Goal: Use online tool/utility: Utilize a website feature to perform a specific function

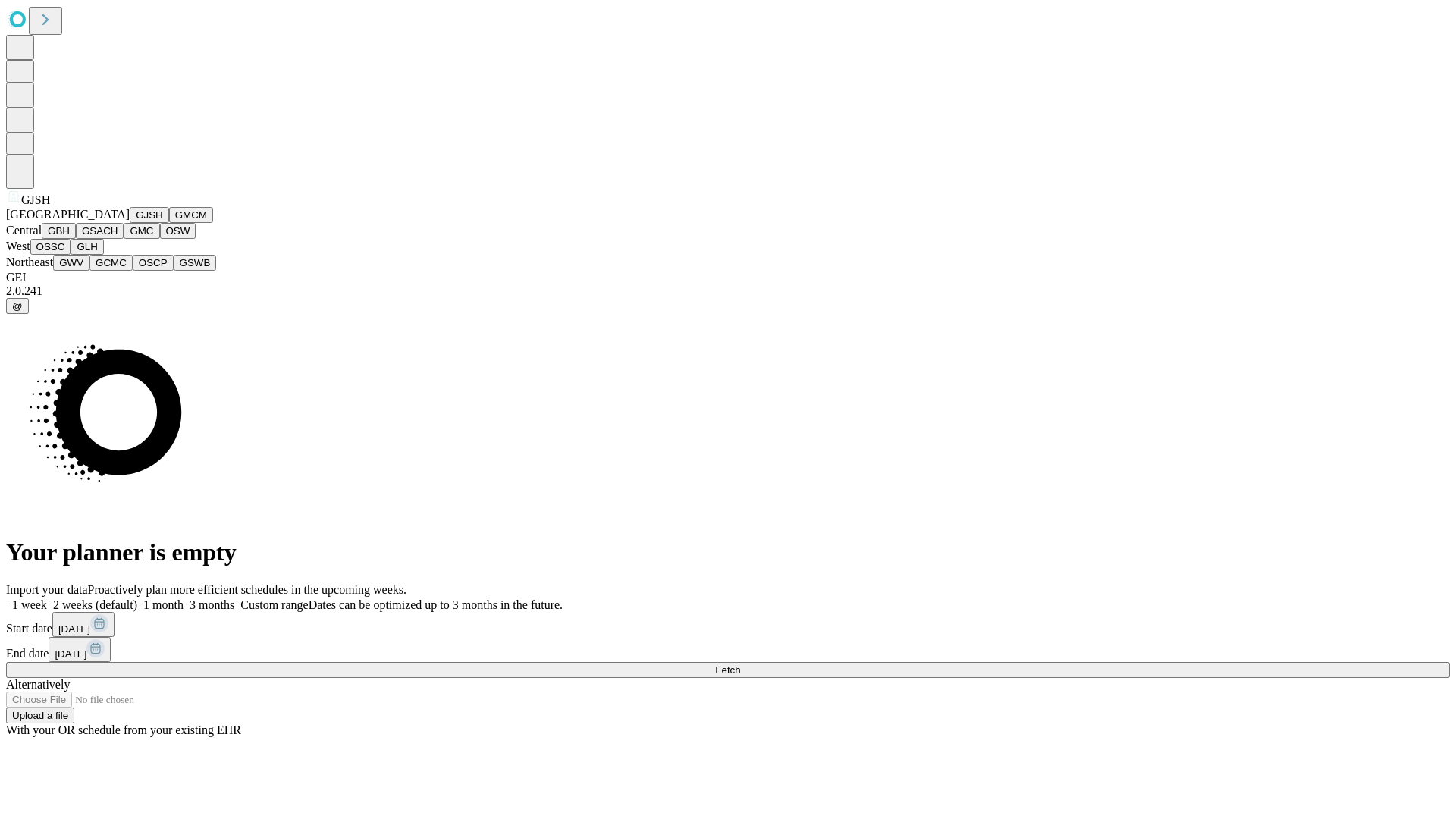
click at [130, 223] on button "GJSH" at bounding box center [149, 215] width 39 height 16
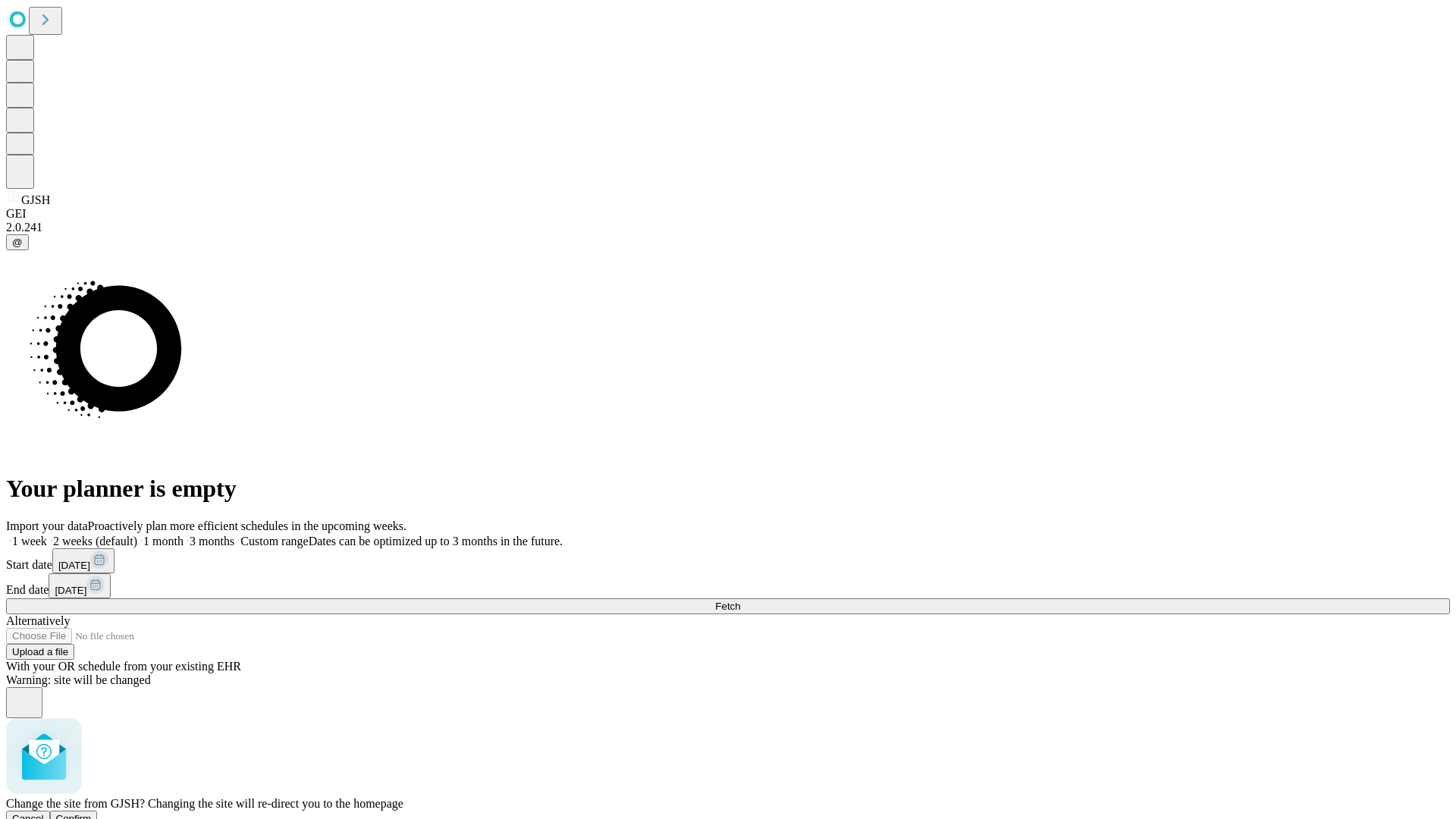
click at [92, 813] on span "Confirm" at bounding box center [74, 818] width 36 height 11
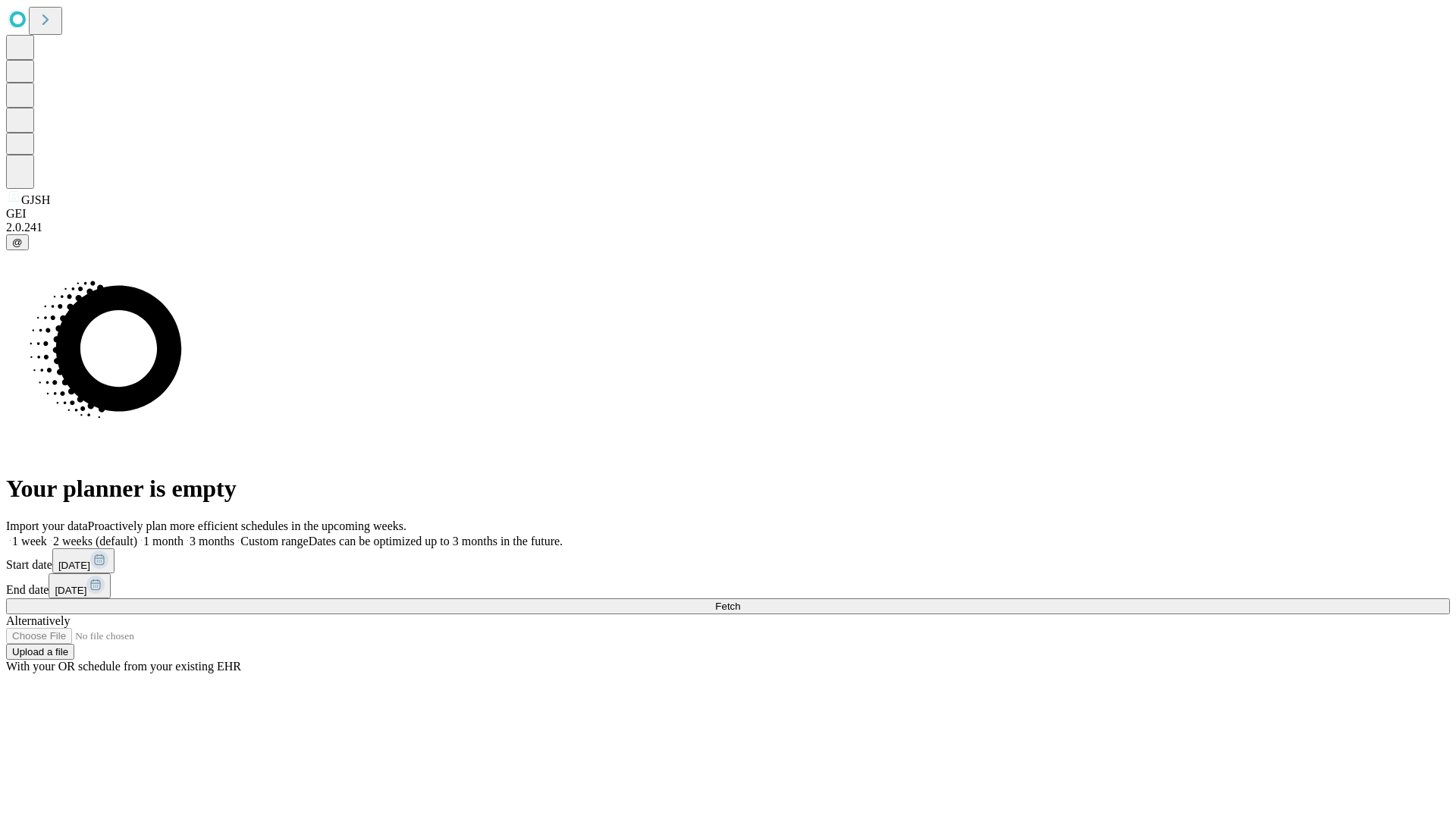
click at [183, 535] on label "1 month" at bounding box center [160, 541] width 46 height 13
click at [740, 601] on span "Fetch" at bounding box center [727, 606] width 25 height 11
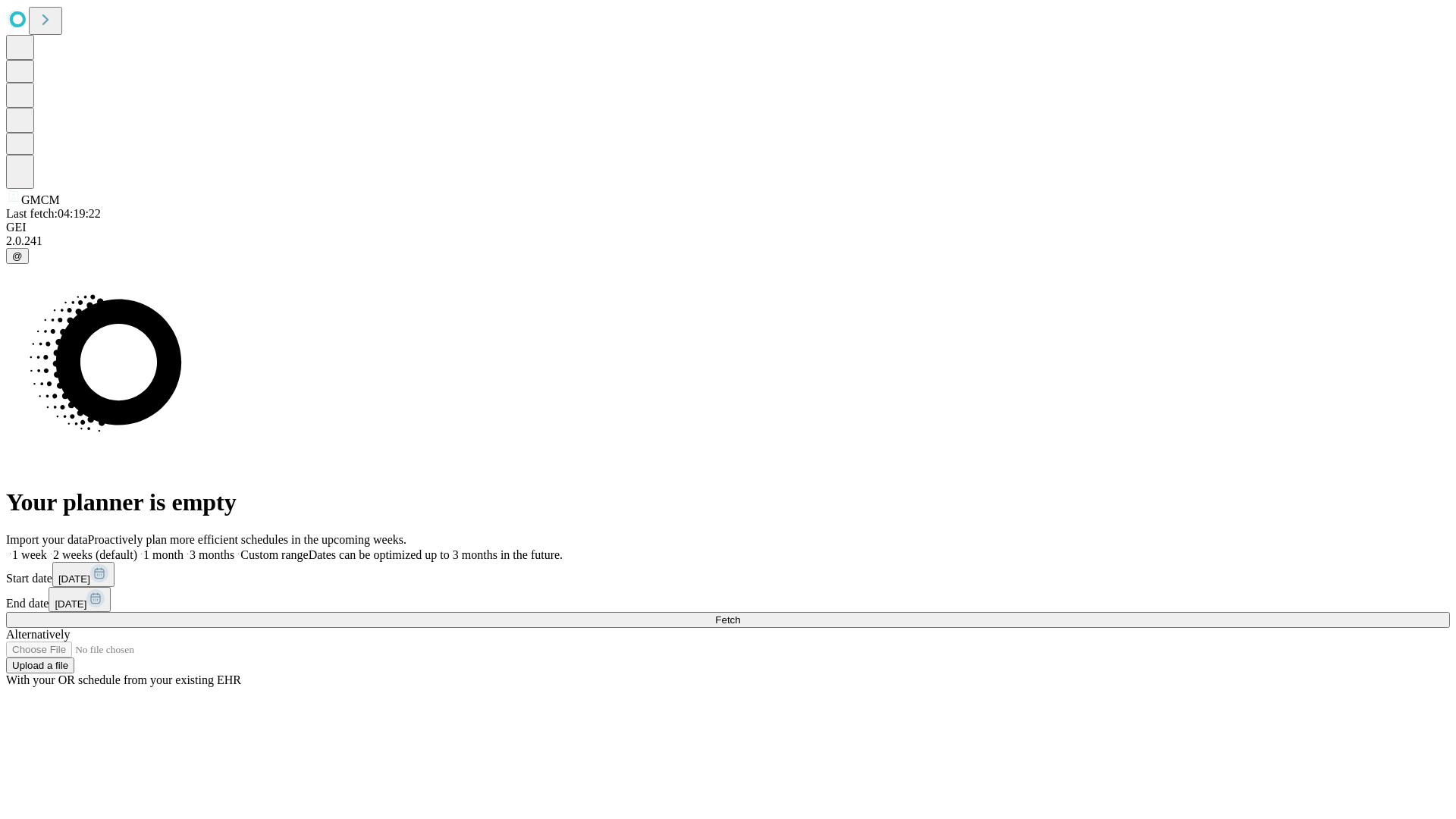
click at [183, 549] on label "1 month" at bounding box center [160, 555] width 46 height 13
click at [740, 614] on span "Fetch" at bounding box center [727, 619] width 25 height 11
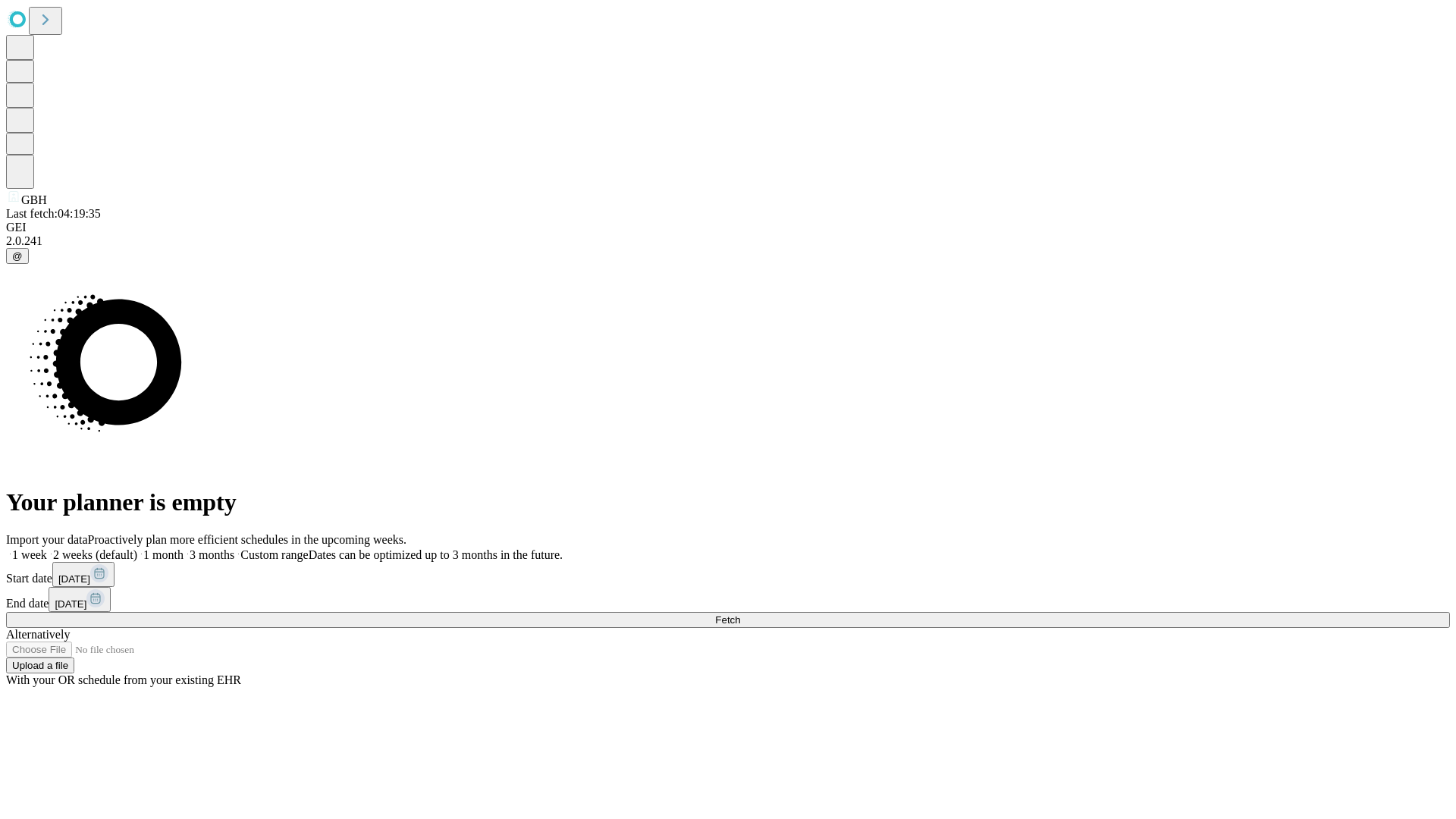
click at [183, 549] on label "1 month" at bounding box center [160, 555] width 46 height 13
click at [740, 614] on span "Fetch" at bounding box center [727, 619] width 25 height 11
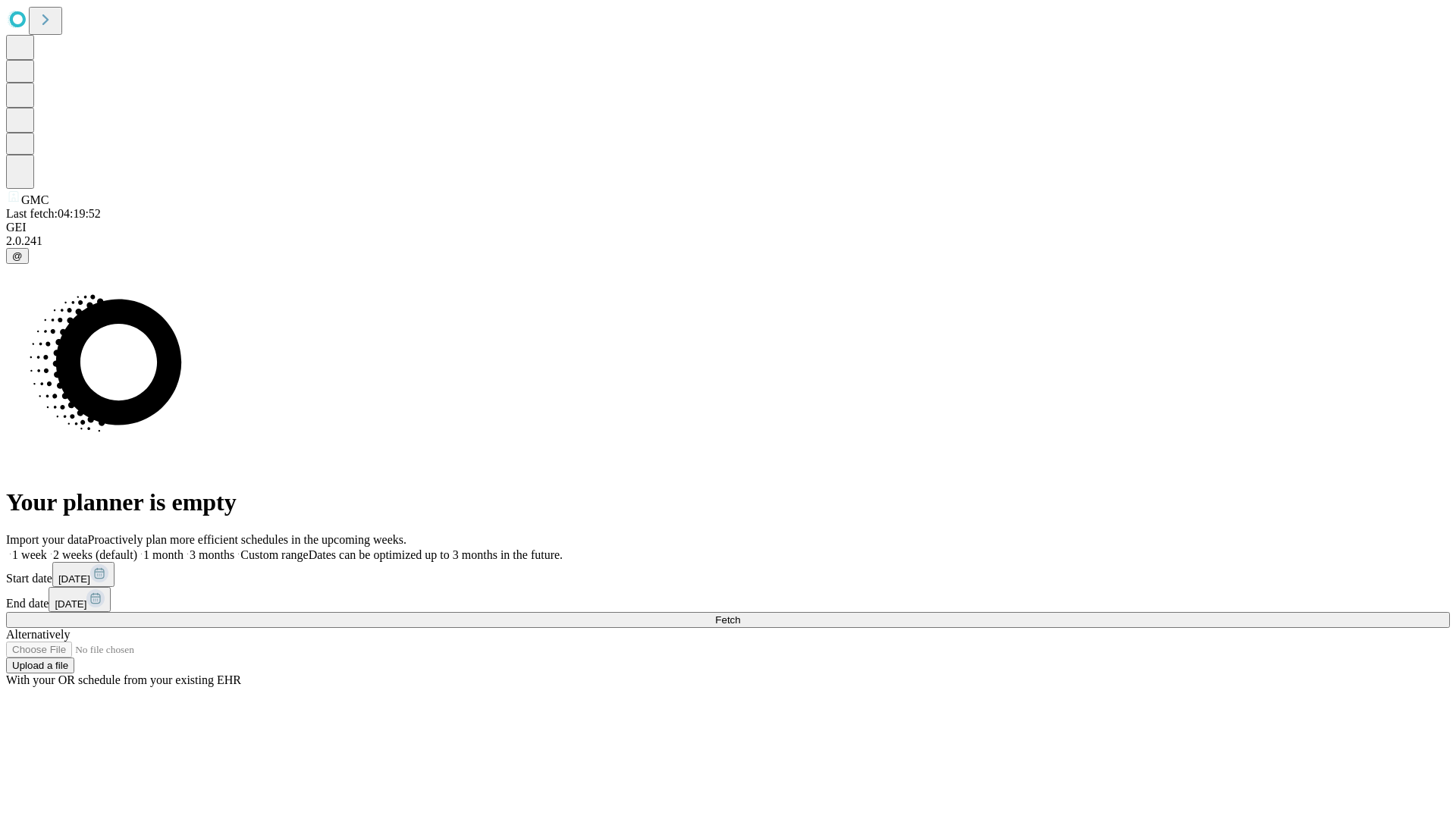
click at [183, 549] on label "1 month" at bounding box center [160, 555] width 46 height 13
click at [740, 614] on span "Fetch" at bounding box center [727, 619] width 25 height 11
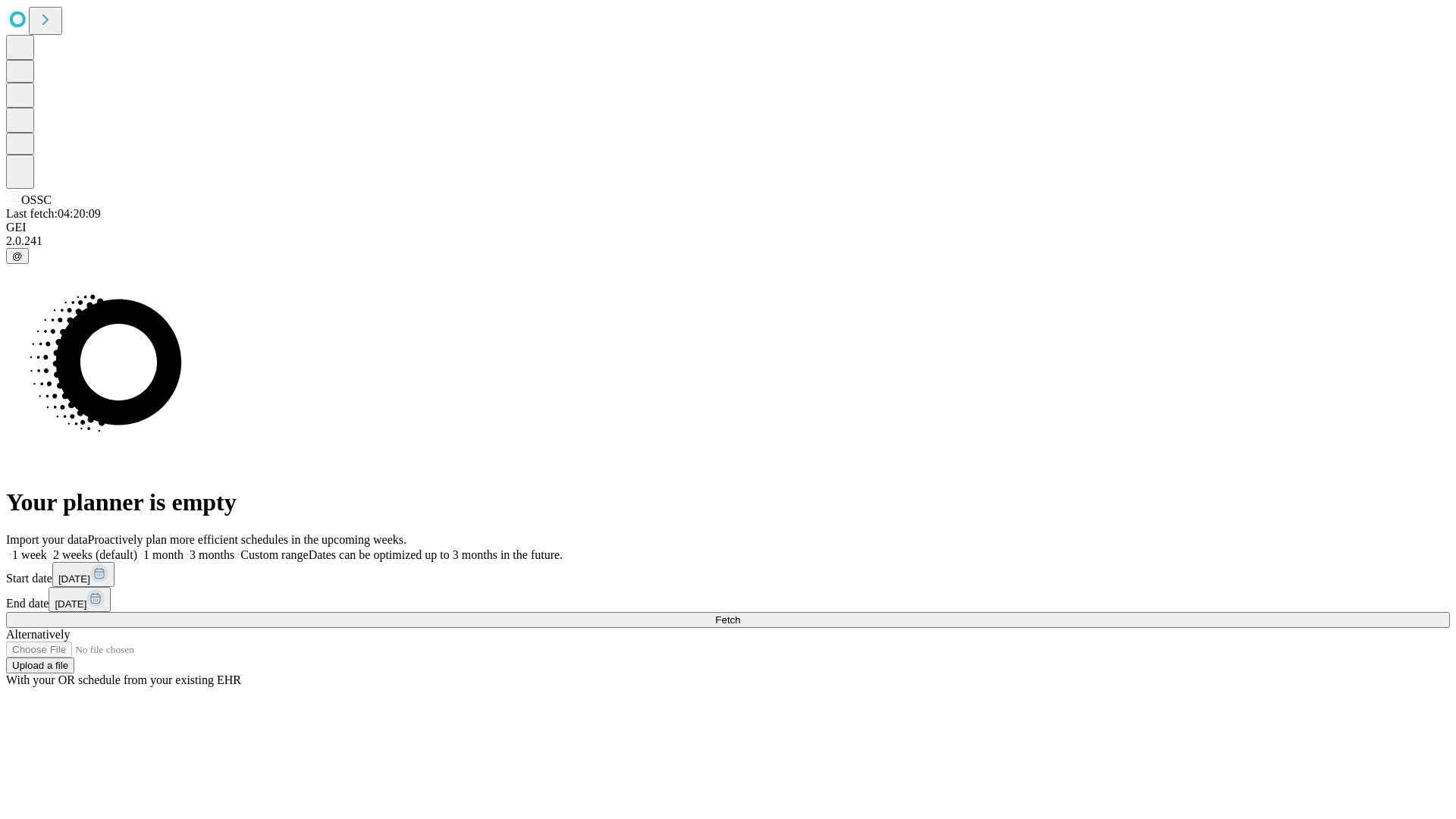
click at [183, 549] on label "1 month" at bounding box center [160, 555] width 46 height 13
click at [740, 614] on span "Fetch" at bounding box center [727, 619] width 25 height 11
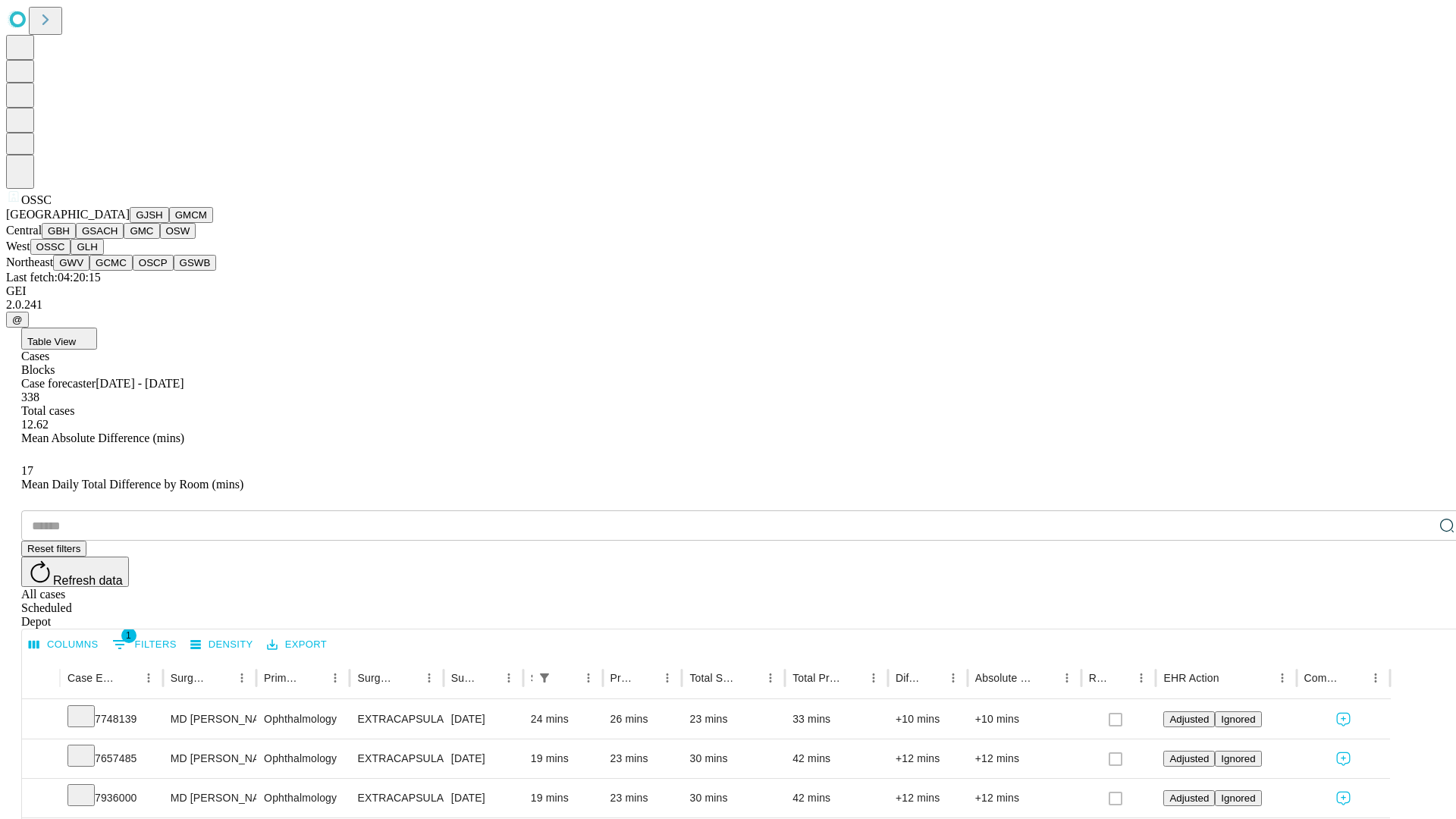
click at [103, 255] on button "GLH" at bounding box center [87, 247] width 32 height 16
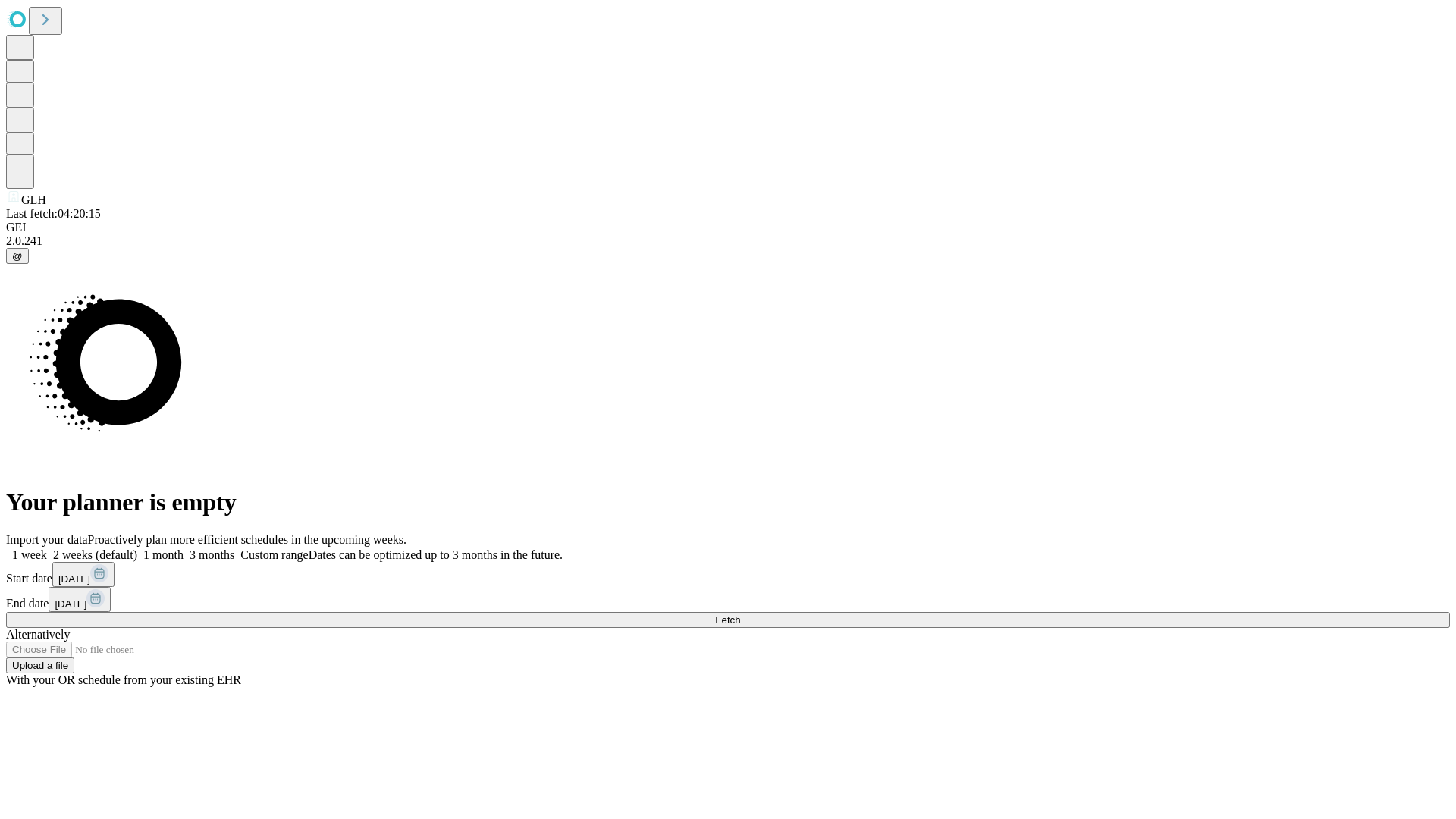
click at [183, 549] on label "1 month" at bounding box center [160, 555] width 46 height 13
click at [740, 614] on span "Fetch" at bounding box center [727, 619] width 25 height 11
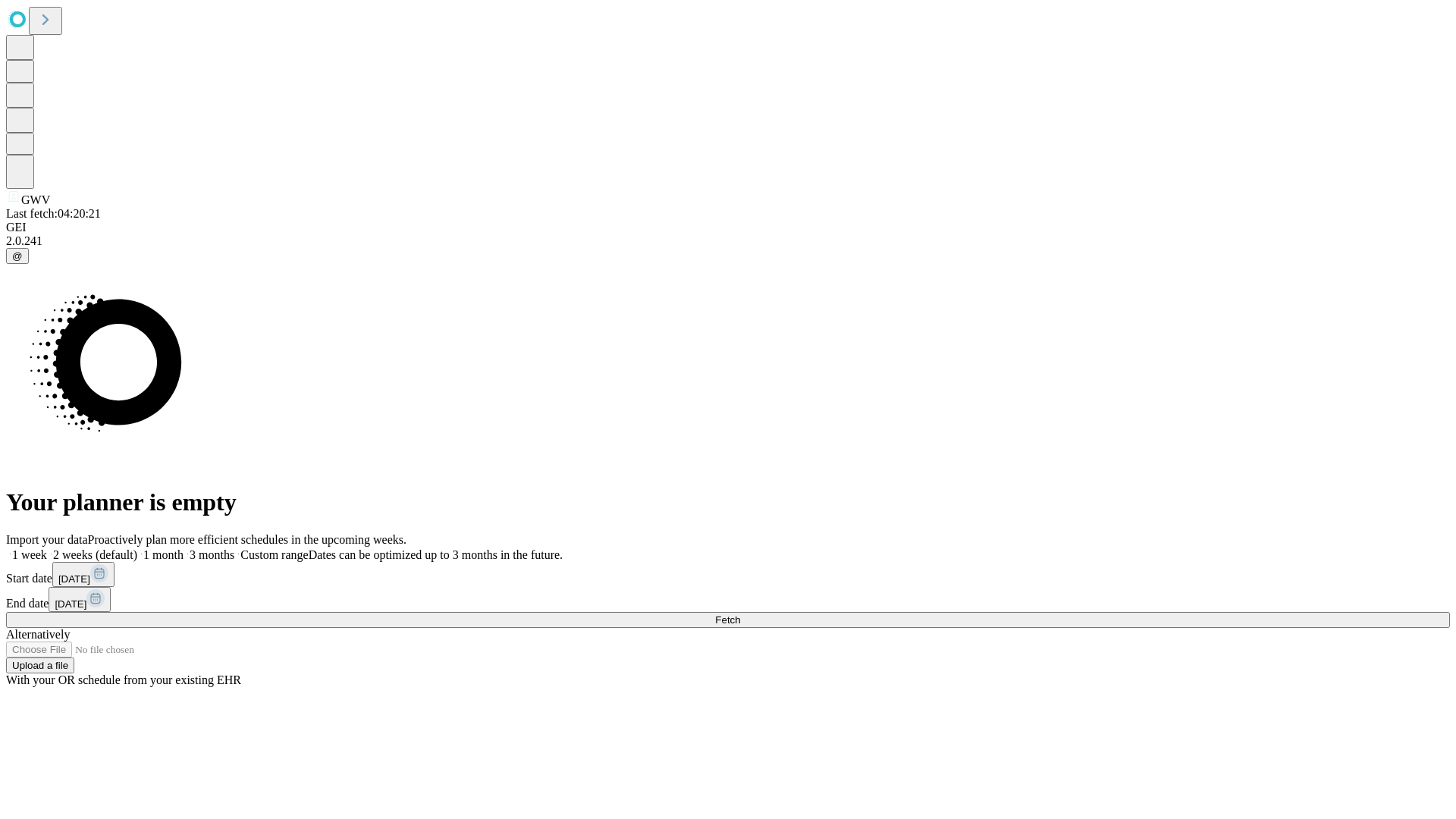
click at [740, 614] on span "Fetch" at bounding box center [727, 619] width 25 height 11
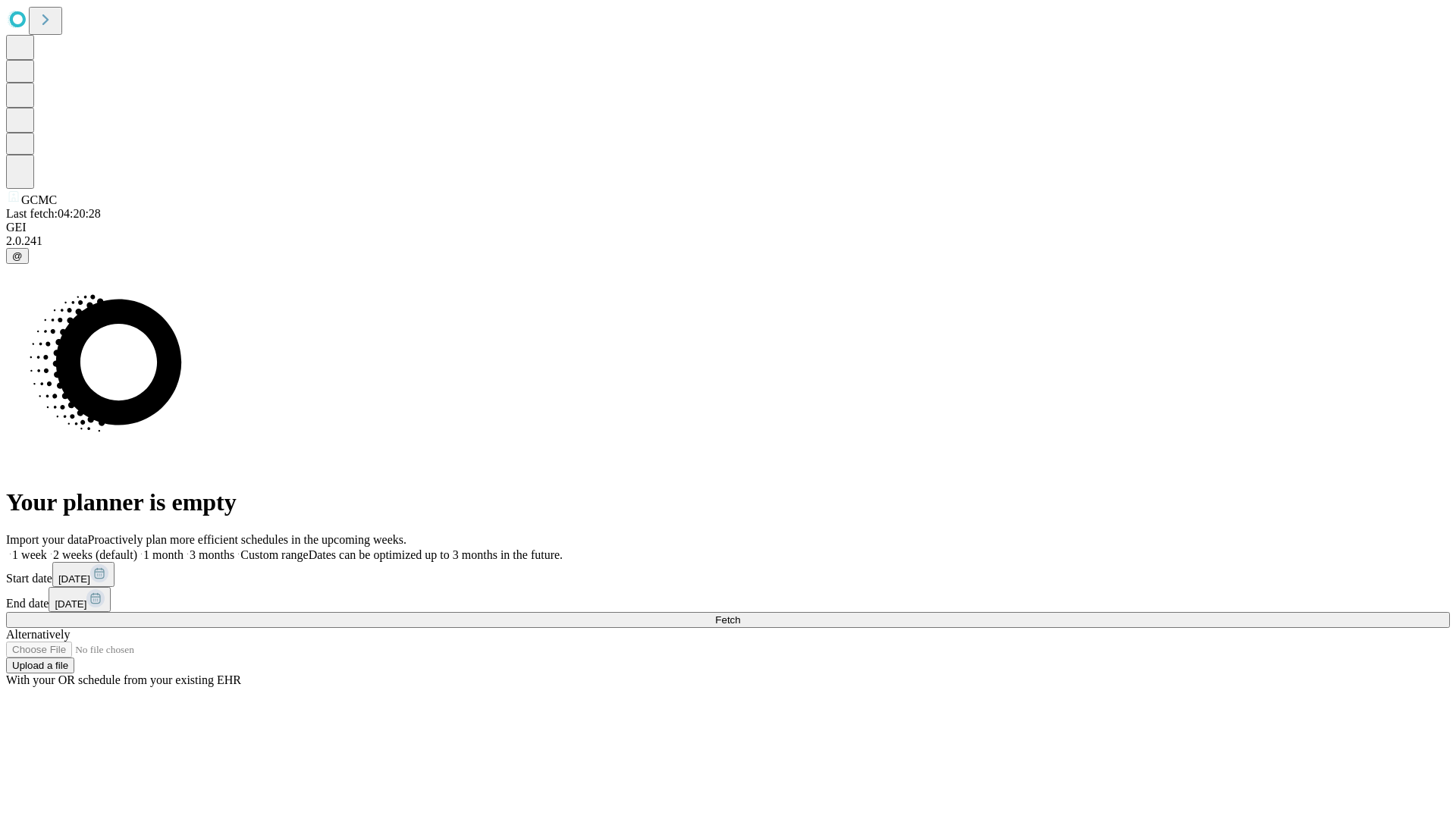
click at [740, 614] on span "Fetch" at bounding box center [727, 619] width 25 height 11
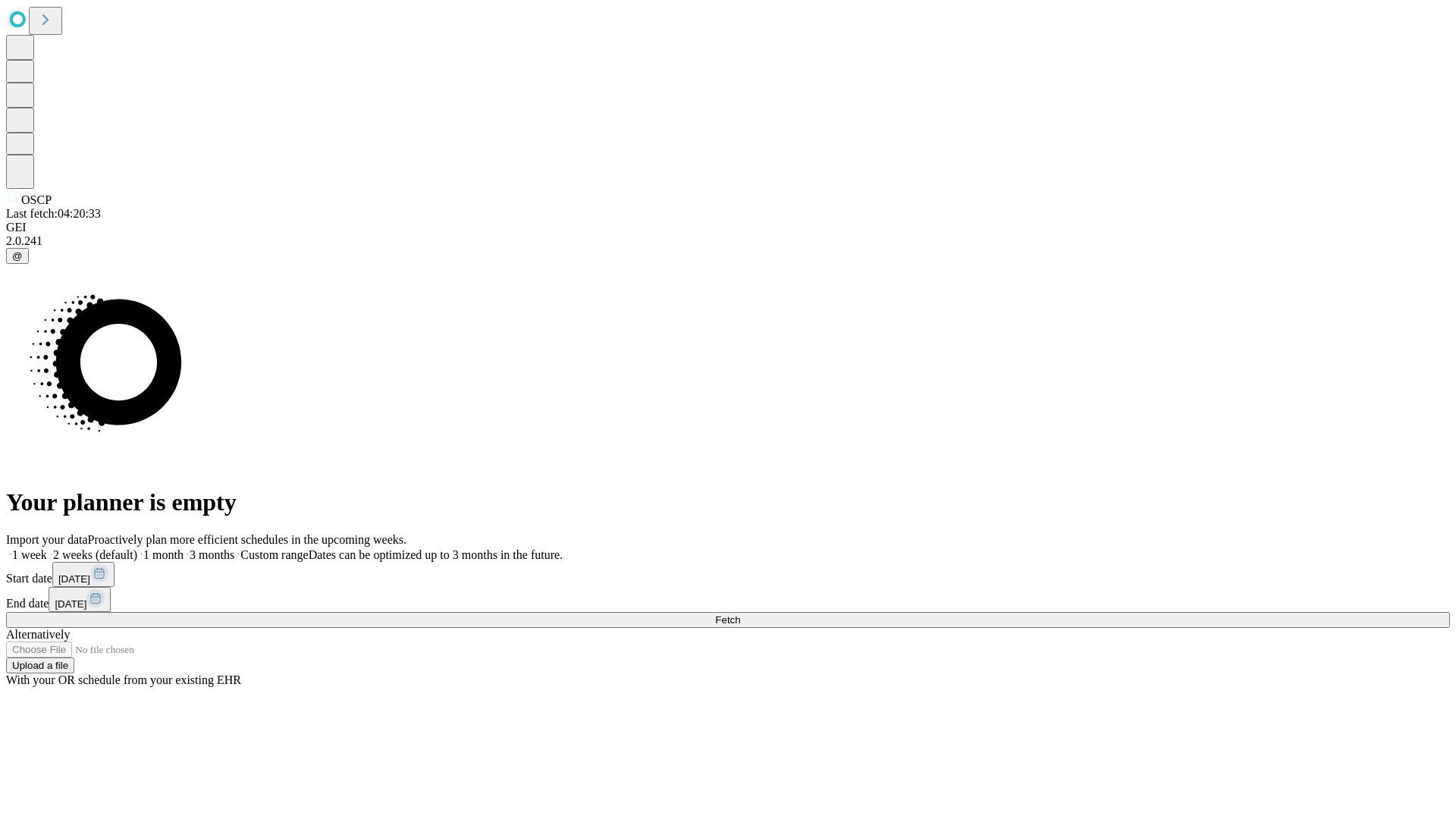
click at [183, 549] on label "1 month" at bounding box center [160, 555] width 46 height 13
click at [740, 614] on span "Fetch" at bounding box center [727, 619] width 25 height 11
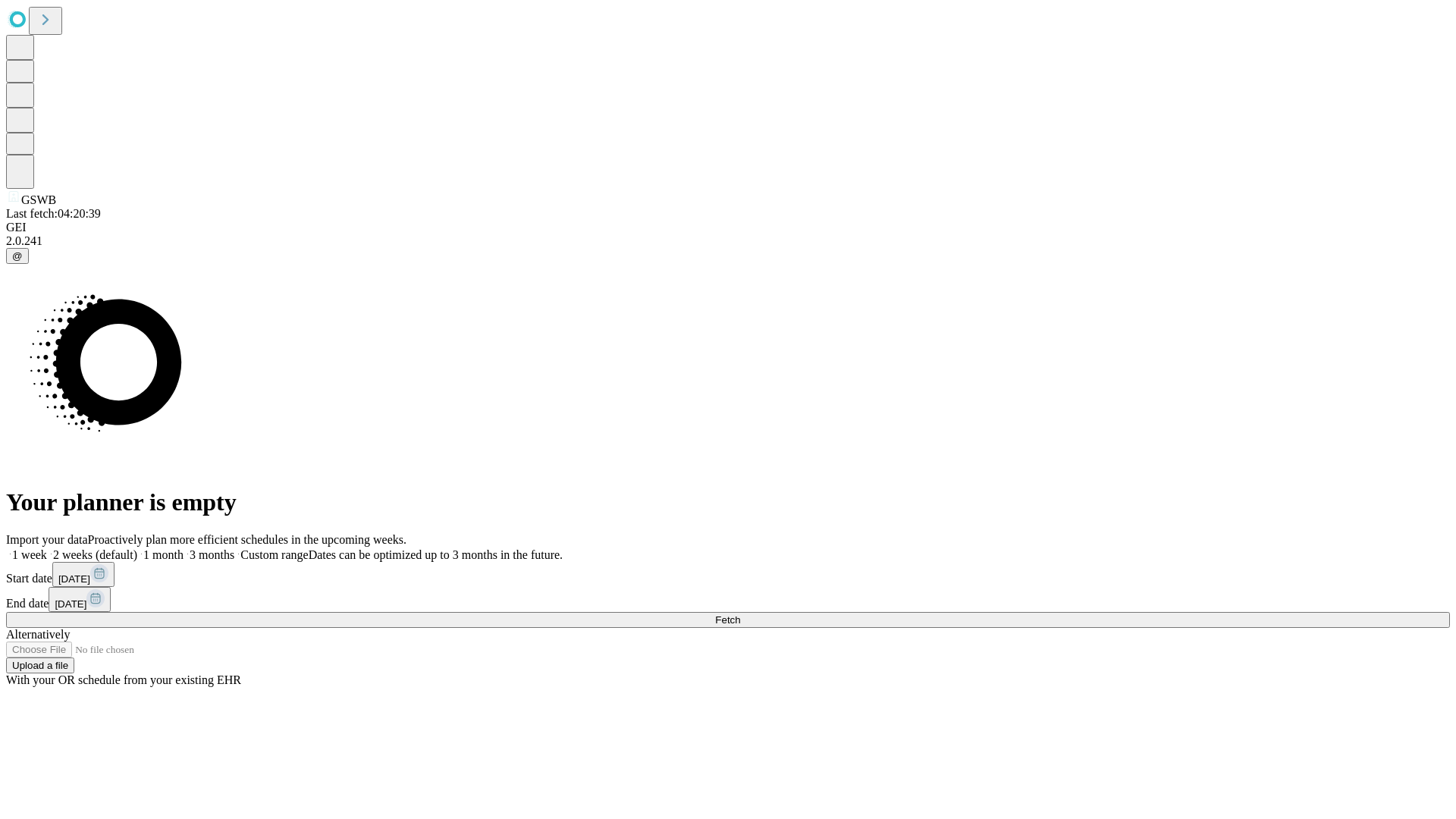
click at [183, 549] on label "1 month" at bounding box center [160, 555] width 46 height 13
click at [740, 614] on span "Fetch" at bounding box center [727, 619] width 25 height 11
